Goal: Task Accomplishment & Management: Use online tool/utility

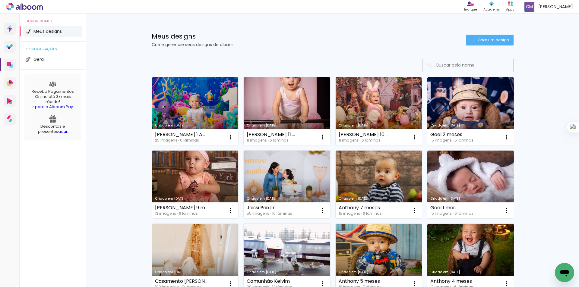
click at [210, 188] on link "Criado em [DATE]" at bounding box center [195, 185] width 87 height 68
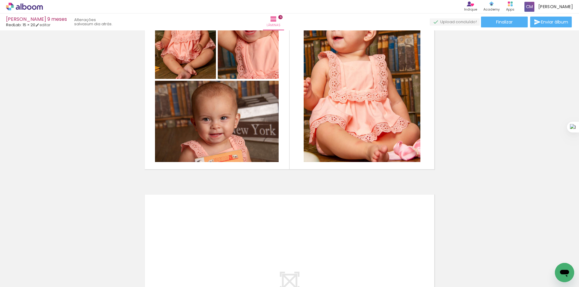
scroll to position [1066, 0]
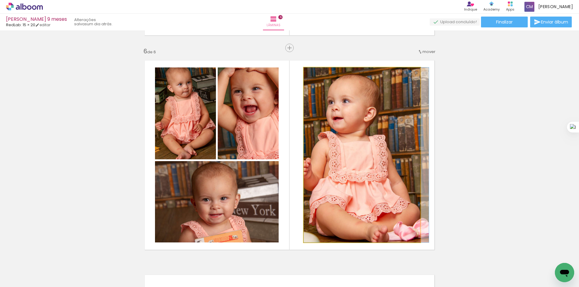
drag, startPoint x: 391, startPoint y: 164, endPoint x: 400, endPoint y: 164, distance: 8.4
drag, startPoint x: 382, startPoint y: 150, endPoint x: 399, endPoint y: 150, distance: 17.2
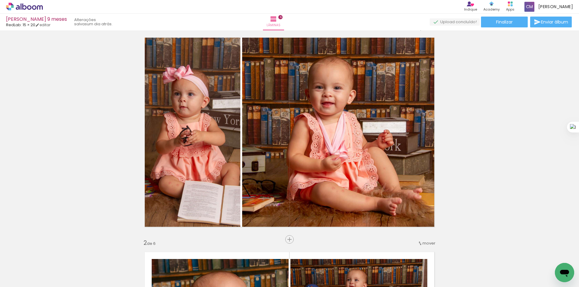
scroll to position [0, 0]
